Goal: Information Seeking & Learning: Learn about a topic

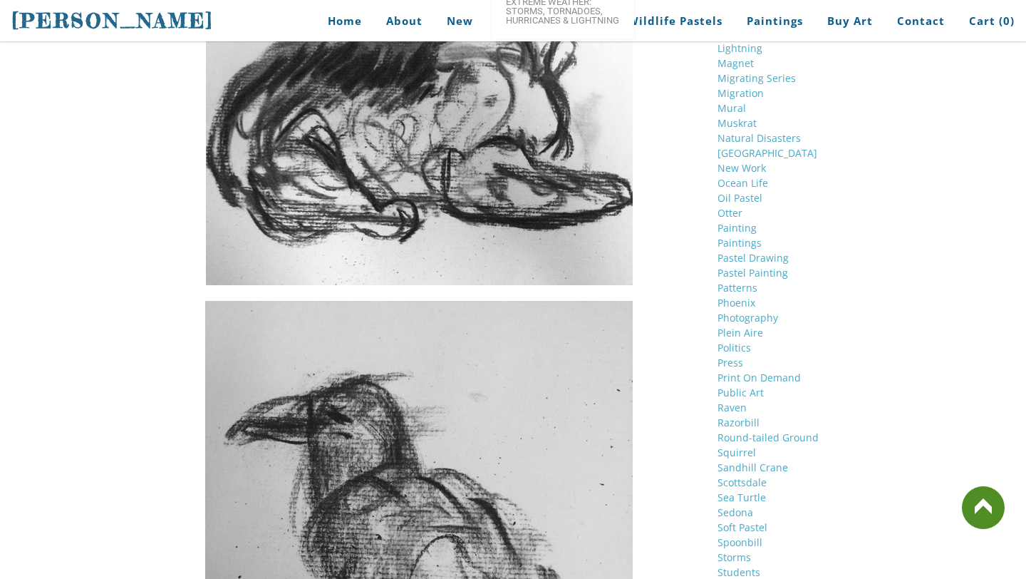
scroll to position [2383, 0]
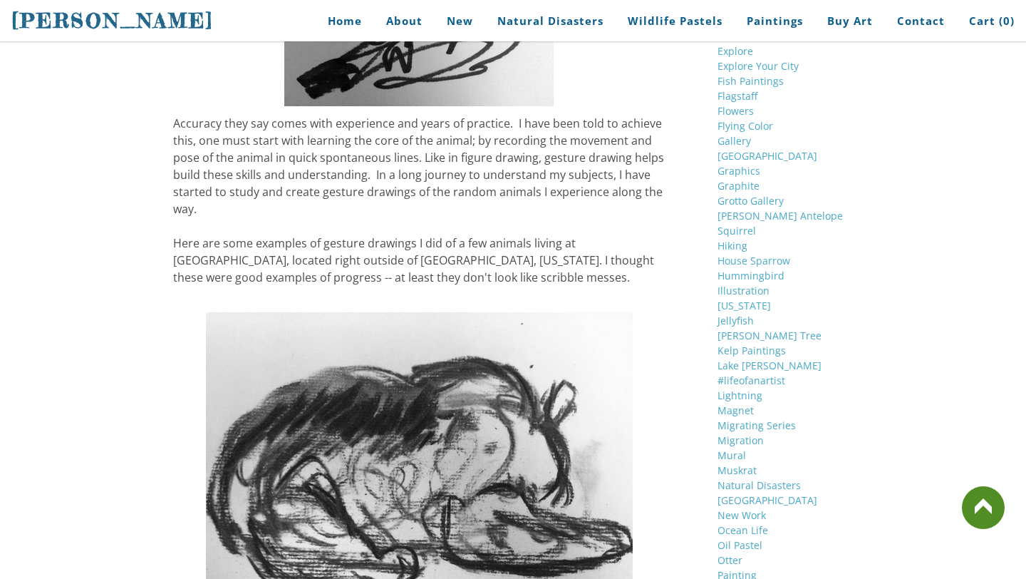
scroll to position [2017, 0]
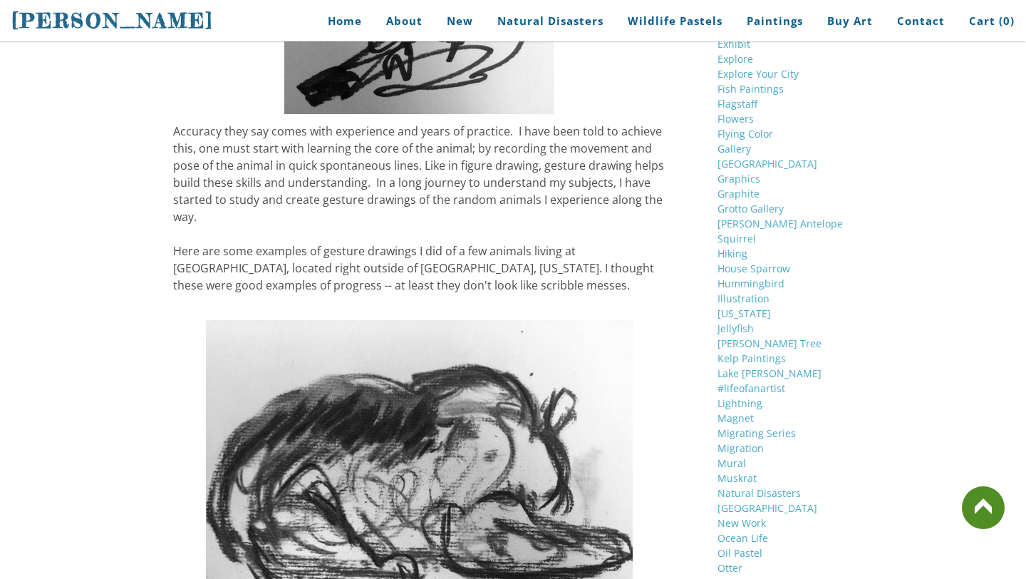
click at [402, 276] on div "Accuracy they say comes with experience and years of practice. I have been told…" at bounding box center [419, 208] width 492 height 171
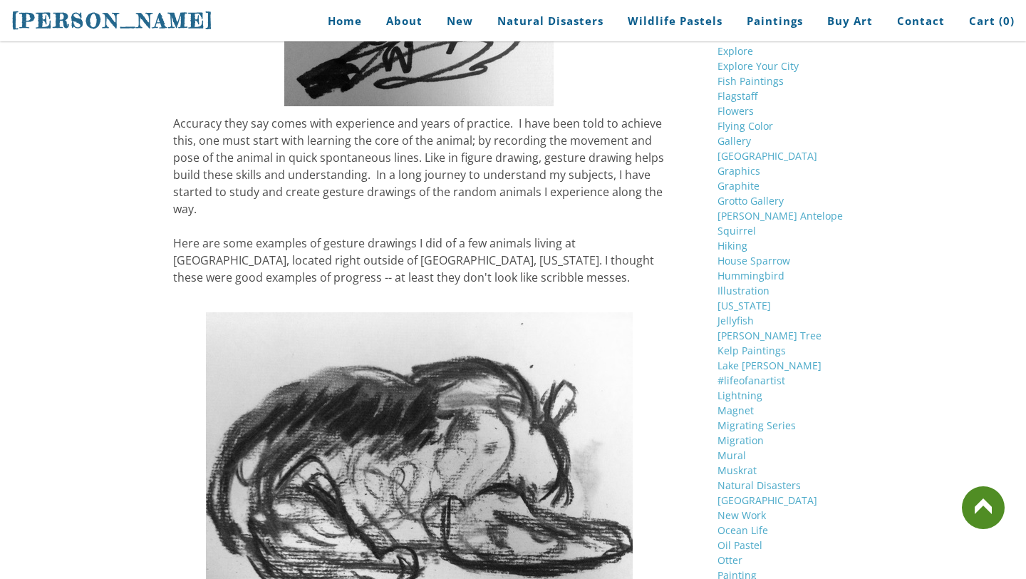
scroll to position [2030, 0]
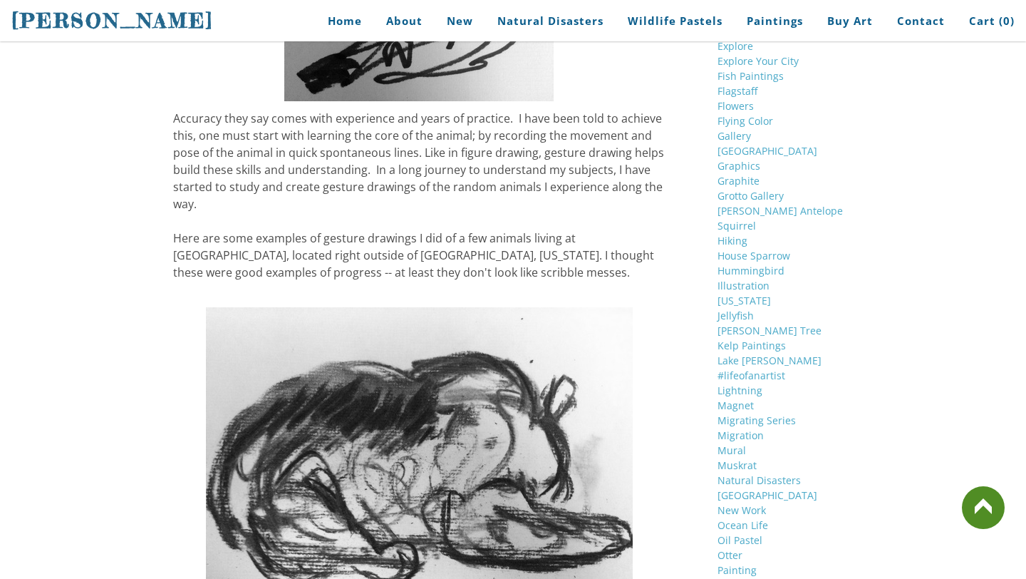
drag, startPoint x: 405, startPoint y: 270, endPoint x: 331, endPoint y: 177, distance: 119.2
click at [331, 177] on div "Accuracy they say comes with experience and years of practice. I have been told…" at bounding box center [419, 195] width 492 height 171
drag, startPoint x: 407, startPoint y: 271, endPoint x: 304, endPoint y: 186, distance: 133.5
click at [304, 186] on div "Accuracy they say comes with experience and years of practice. I have been told…" at bounding box center [419, 195] width 492 height 171
click at [492, 139] on div "Accuracy they say comes with experience and years of practice. I have been told…" at bounding box center [419, 195] width 492 height 171
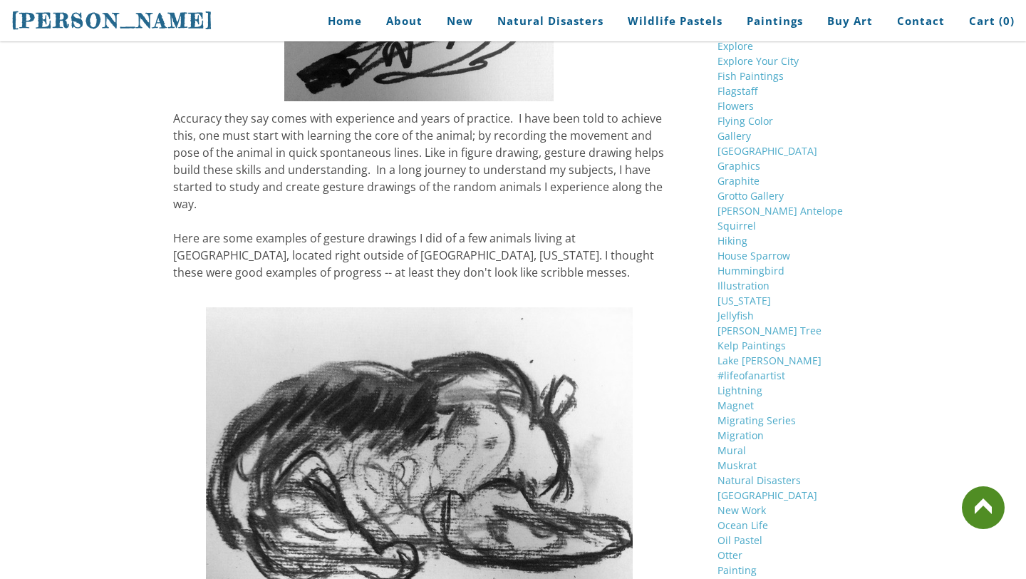
drag, startPoint x: 420, startPoint y: 151, endPoint x: 440, endPoint y: 222, distance: 73.1
click at [440, 222] on div "Accuracy they say comes with experience and years of practice. I have been told…" at bounding box center [419, 195] width 492 height 171
click at [409, 274] on div "Accuracy they say comes with experience and years of practice. I have been told…" at bounding box center [419, 195] width 492 height 171
drag, startPoint x: 398, startPoint y: 274, endPoint x: 343, endPoint y: 226, distance: 73.7
click at [344, 229] on div "Accuracy they say comes with experience and years of practice. I have been told…" at bounding box center [419, 195] width 492 height 171
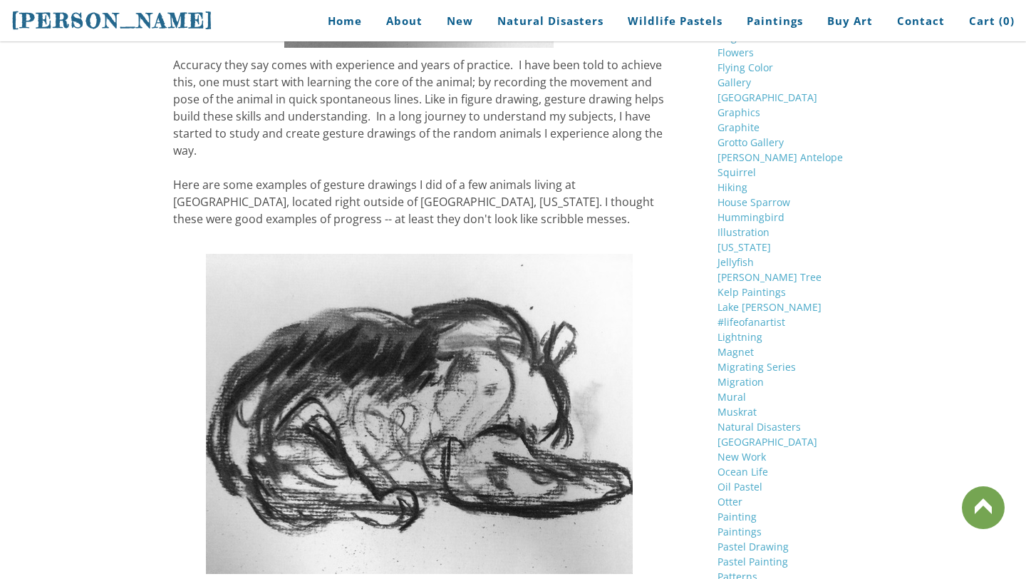
scroll to position [2030, 0]
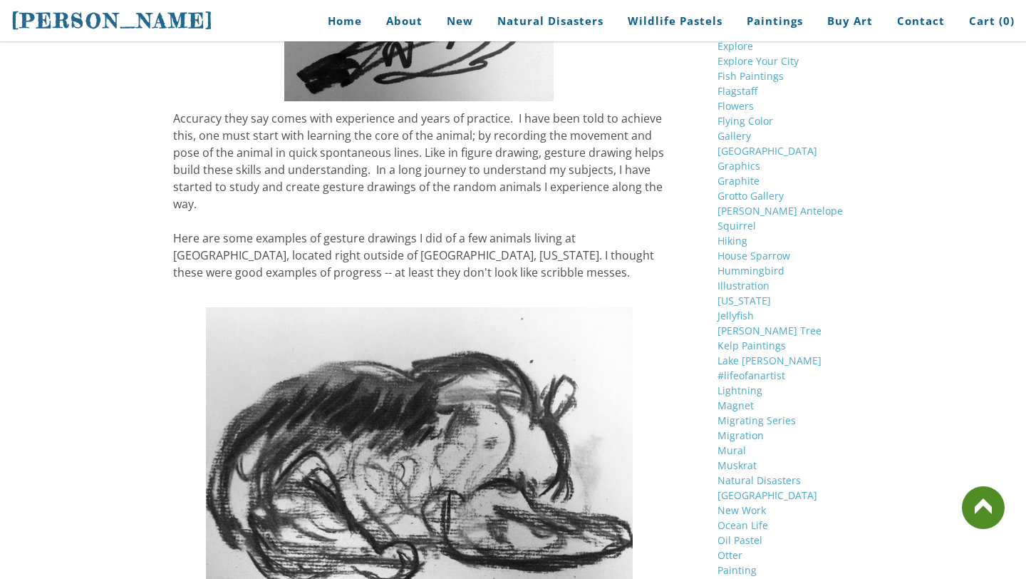
drag, startPoint x: 406, startPoint y: 270, endPoint x: 316, endPoint y: 194, distance: 117.3
click at [316, 194] on div "Accuracy they say comes with experience and years of practice. I have been told…" at bounding box center [419, 195] width 492 height 171
drag, startPoint x: 407, startPoint y: 157, endPoint x: 482, endPoint y: 162, distance: 74.9
click at [482, 162] on div "Accuracy they say comes with experience and years of practice. I have been told…" at bounding box center [419, 195] width 492 height 171
click at [432, 155] on div "Accuracy they say comes with experience and years of practice. I have been told…" at bounding box center [419, 195] width 492 height 171
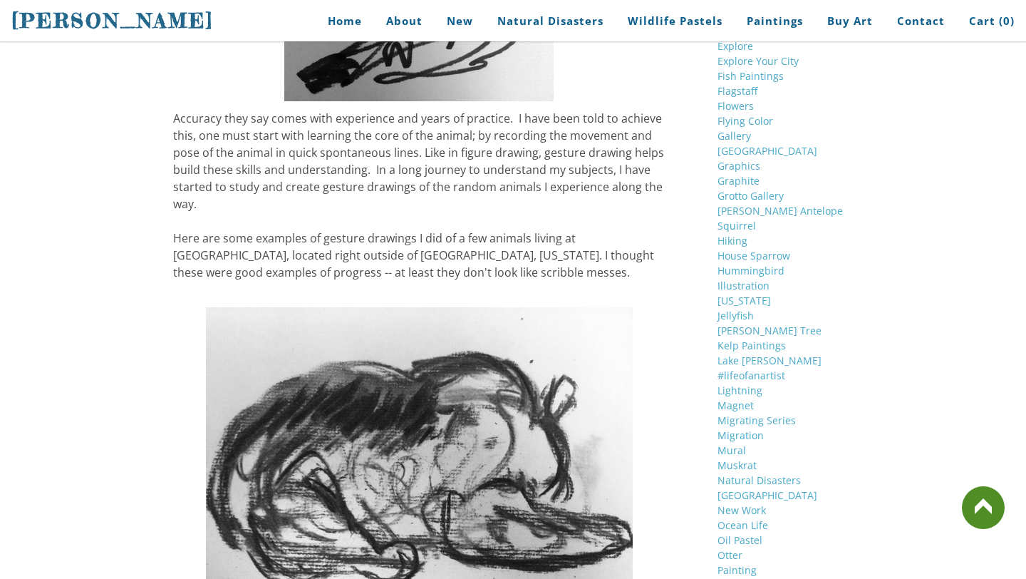
click at [415, 113] on div "Accuracy they say comes with experience and years of practice. I have been told…" at bounding box center [419, 195] width 492 height 171
